Goal: Check status: Check status

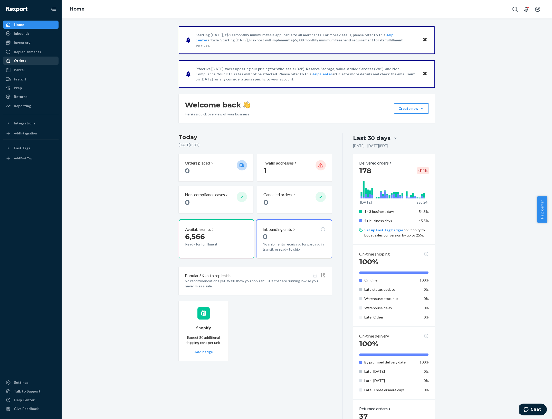
click at [32, 60] on div "Orders" at bounding box center [31, 60] width 54 height 7
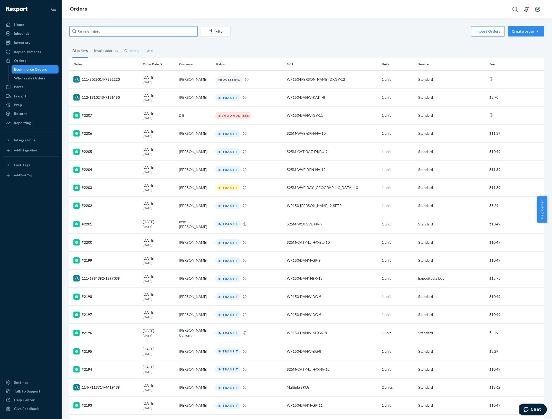
click at [126, 29] on input "text" at bounding box center [133, 31] width 128 height 10
paste input "6119473348823"
type input "6119473348823"
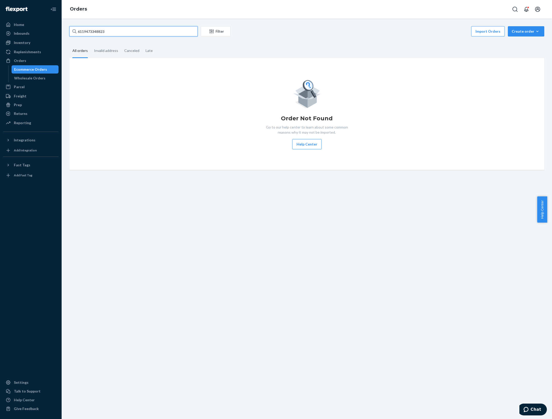
click at [154, 36] on input "6119473348823" at bounding box center [133, 31] width 128 height 10
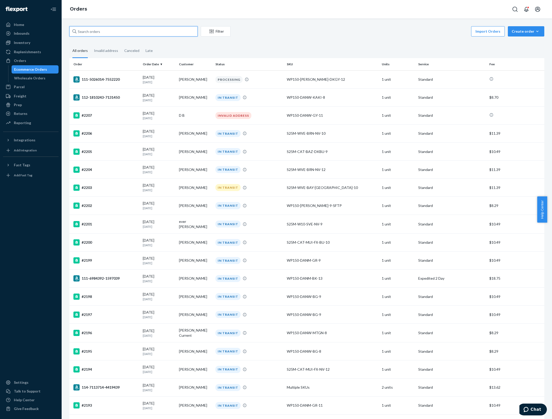
click at [137, 29] on input "text" at bounding box center [133, 31] width 128 height 10
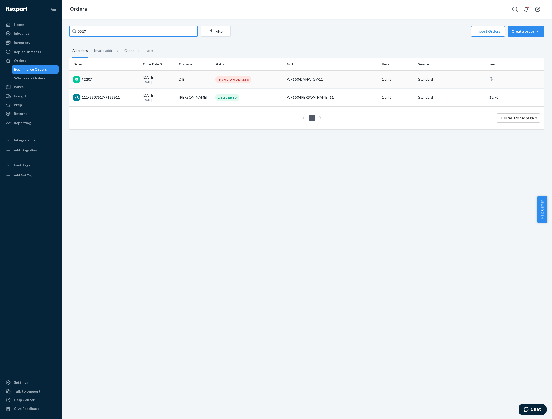
type input "2207"
click at [114, 76] on td "#2207" at bounding box center [104, 79] width 71 height 18
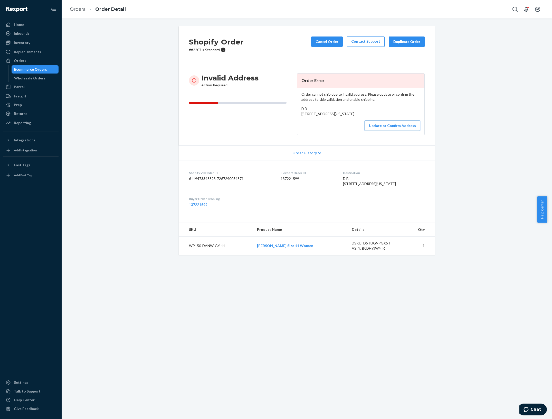
click at [397, 131] on button "Update or Confirm Address" at bounding box center [393, 125] width 56 height 10
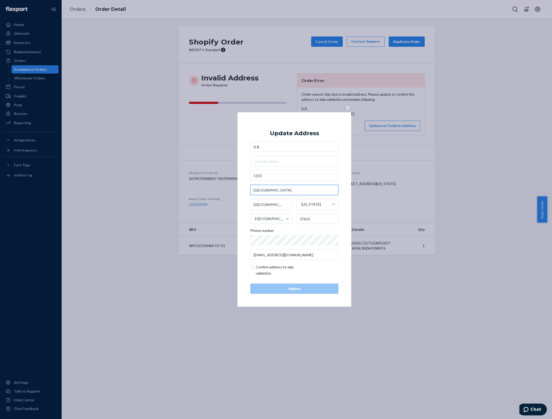
click at [287, 188] on input "[GEOGRAPHIC_DATA]" at bounding box center [295, 190] width 88 height 10
click at [287, 171] on input "1155" at bounding box center [295, 175] width 88 height 10
paste input "[GEOGRAPHIC_DATA]"
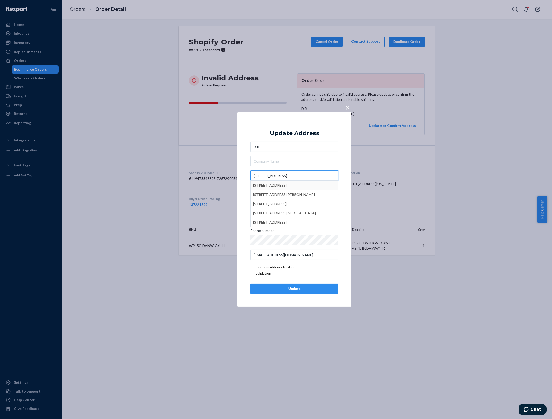
click at [262, 176] on input "[STREET_ADDRESS]" at bounding box center [295, 175] width 88 height 10
type input "[STREET_ADDRESS]"
click at [343, 168] on div "× Update Address D B [STREET_ADDRESS][US_STATE] Phone number [EMAIL_ADDRESS][DO…" at bounding box center [295, 209] width 114 height 194
click at [304, 192] on input "[GEOGRAPHIC_DATA]" at bounding box center [295, 190] width 88 height 10
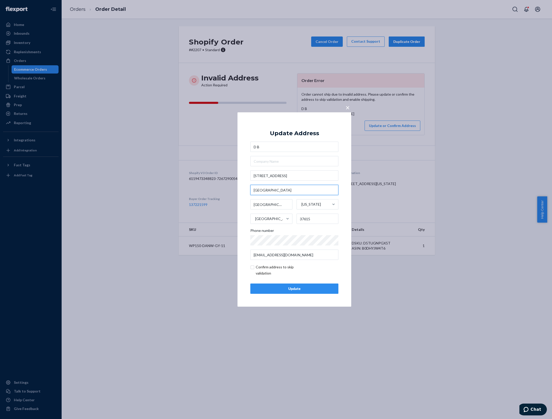
click at [304, 192] on input "[GEOGRAPHIC_DATA]" at bounding box center [295, 190] width 88 height 10
click at [344, 170] on div "× Update Address D B [STREET_ADDRESS][US_STATE] Phone number [EMAIL_ADDRESS][DO…" at bounding box center [295, 209] width 114 height 194
click at [301, 287] on div "Update" at bounding box center [294, 288] width 79 height 5
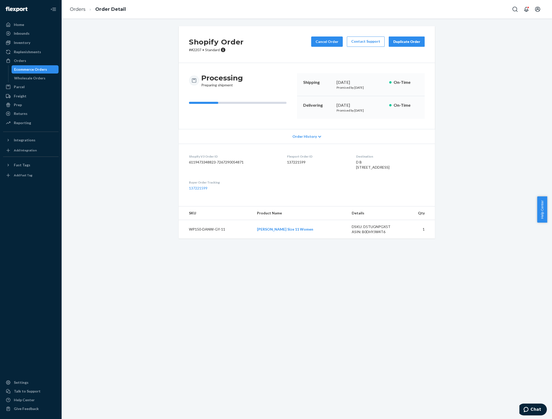
drag, startPoint x: 345, startPoint y: 168, endPoint x: 382, endPoint y: 171, distance: 37.7
click at [382, 169] on span "D B [STREET_ADDRESS]" at bounding box center [372, 165] width 33 height 10
copy span "[STREET_ADDRESS]"
